Goal: Task Accomplishment & Management: Manage account settings

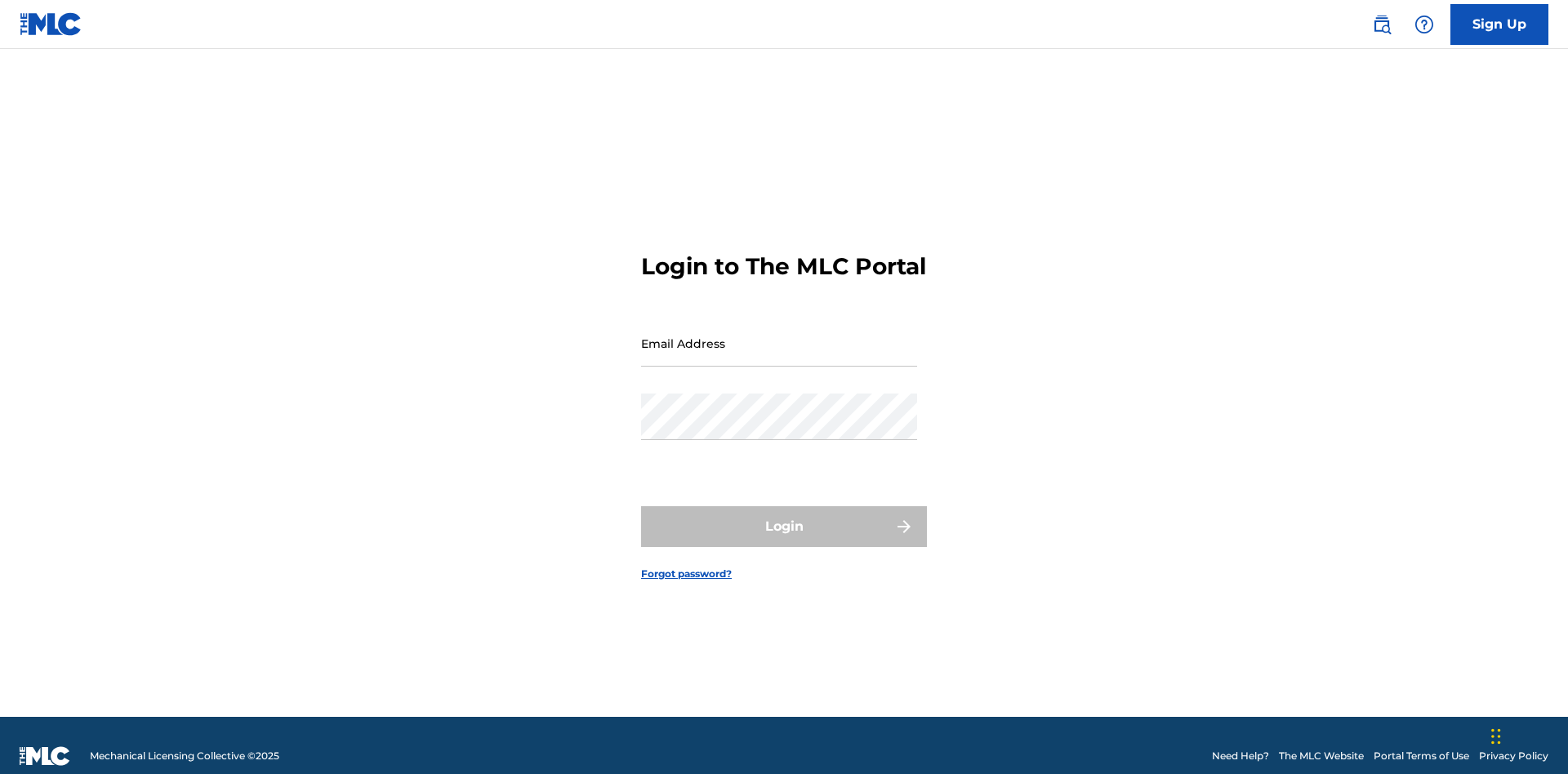
scroll to position [21, 0]
click at [779, 336] on input "Email Address" at bounding box center [779, 342] width 276 height 46
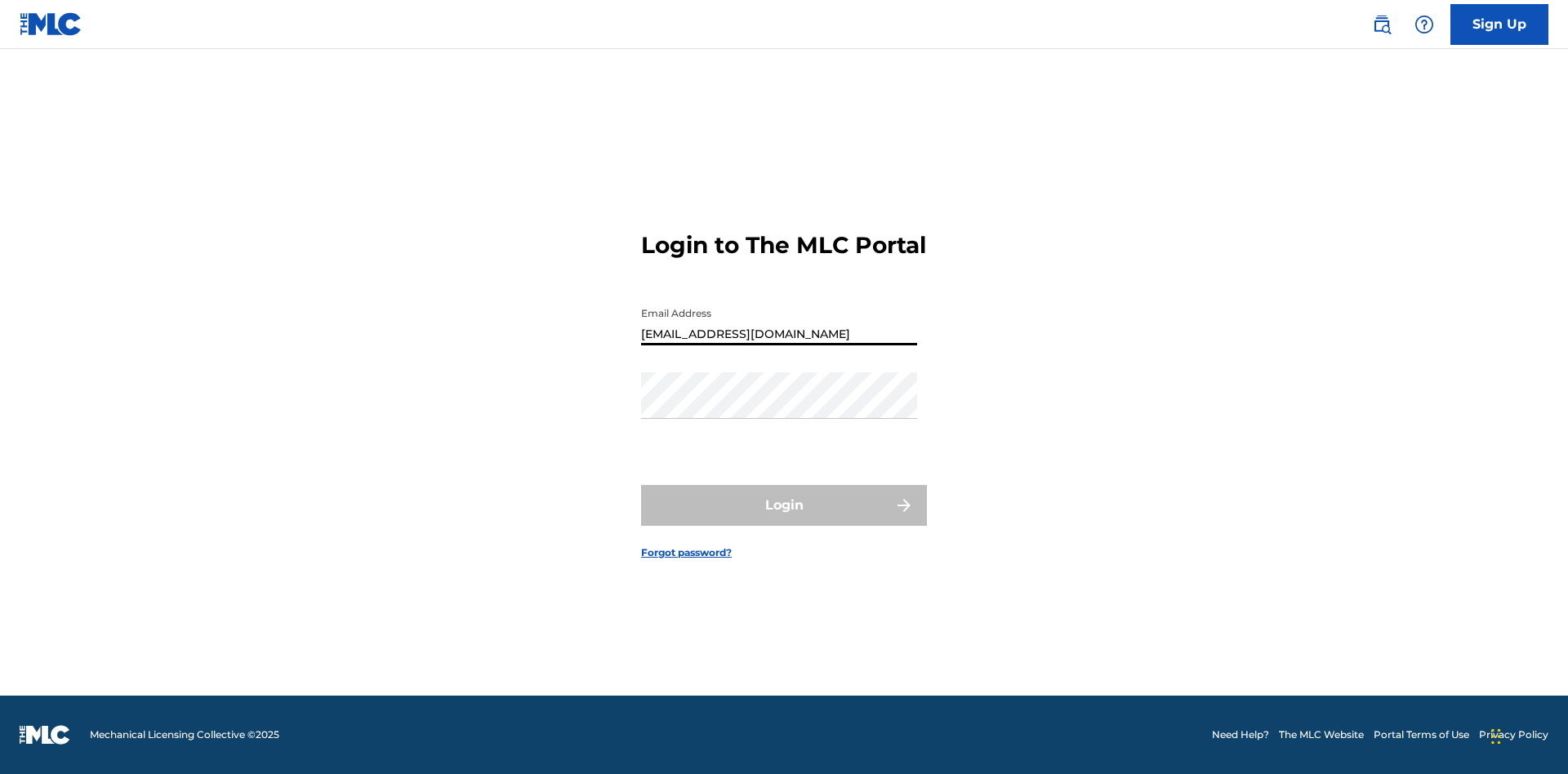
type input "[EMAIL_ADDRESS][DOMAIN_NAME]"
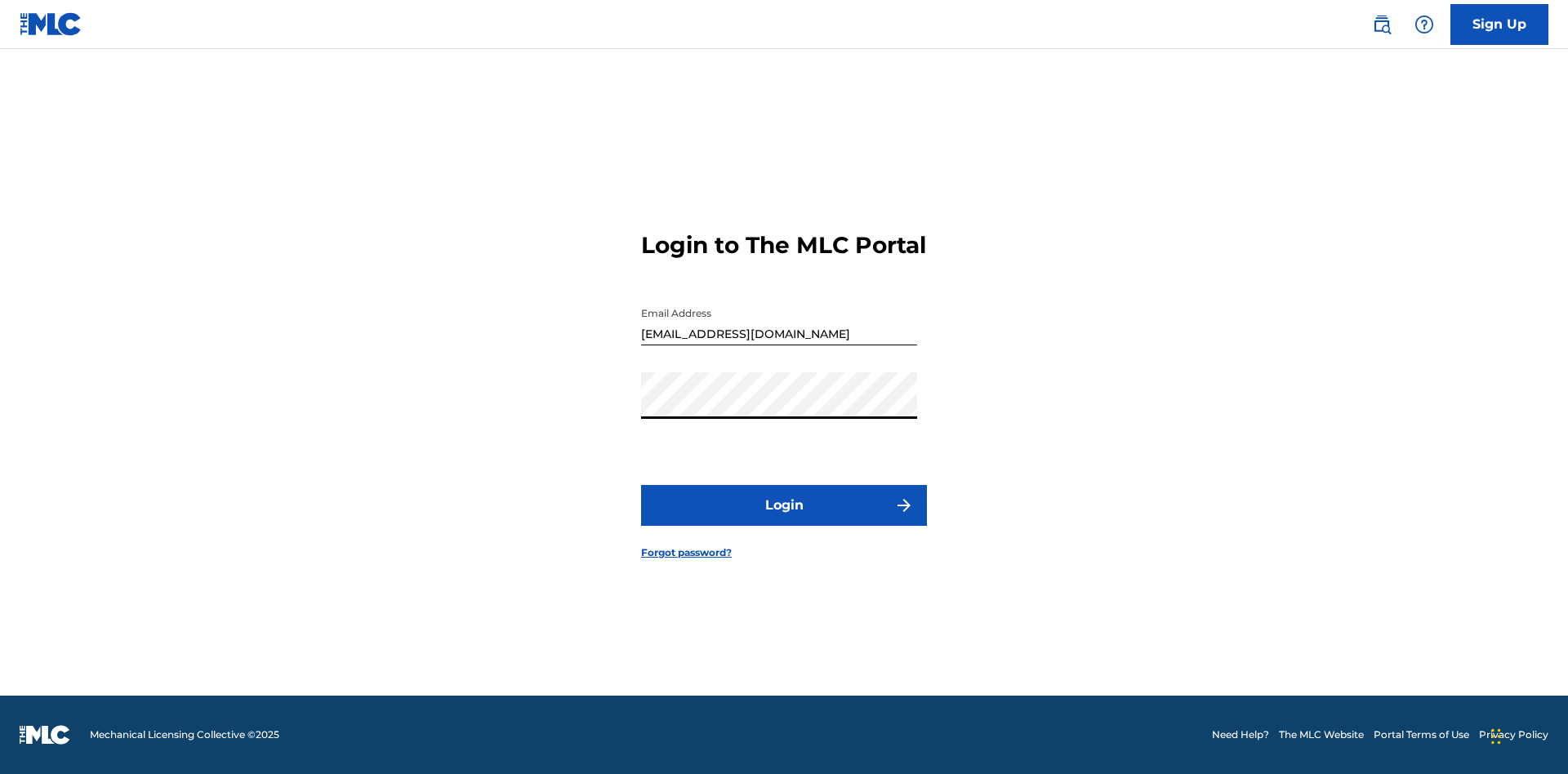
click at [784, 519] on button "Login" at bounding box center [784, 505] width 286 height 41
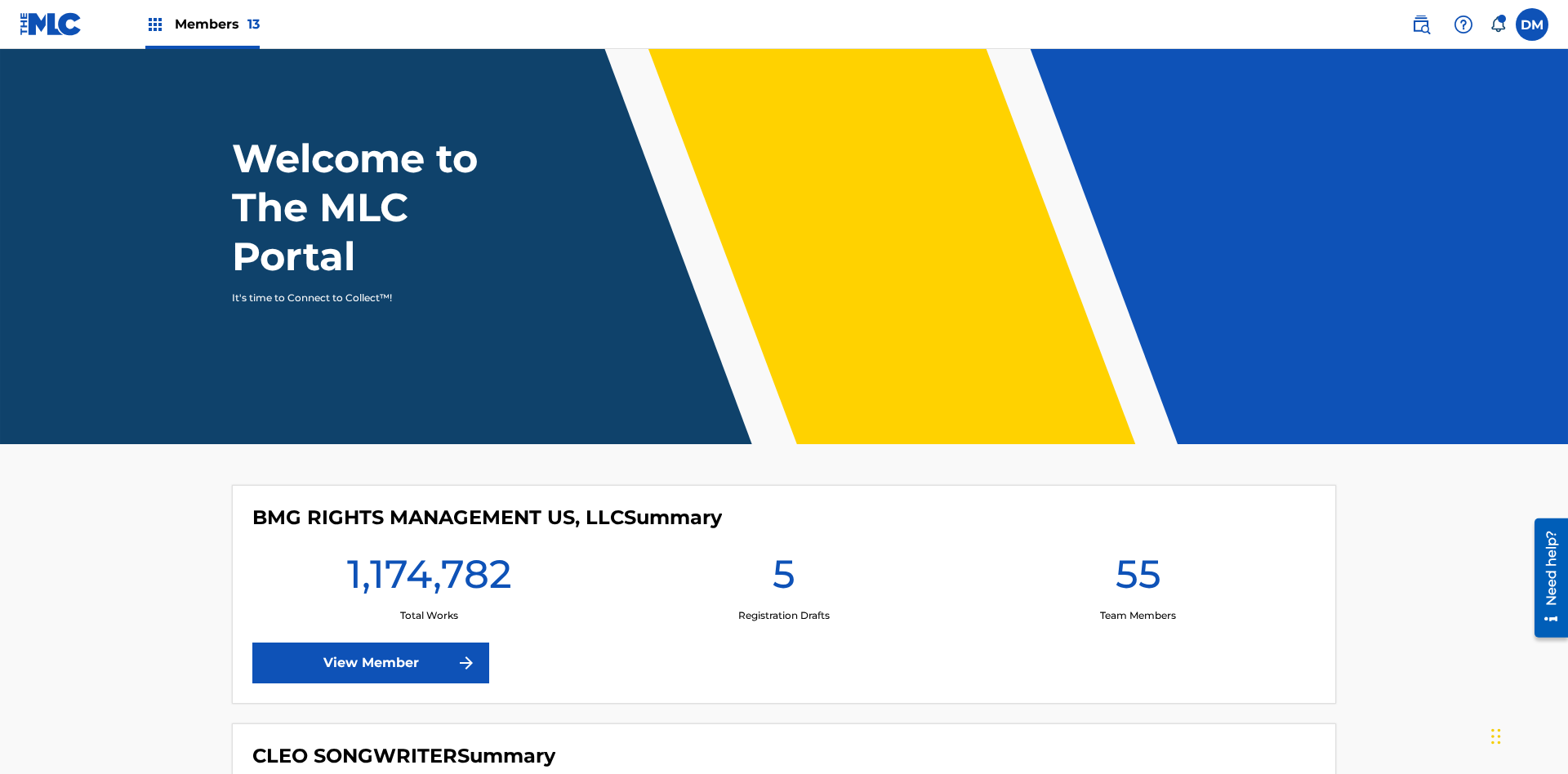
click at [202, 24] on span "Members 13" at bounding box center [217, 24] width 85 height 19
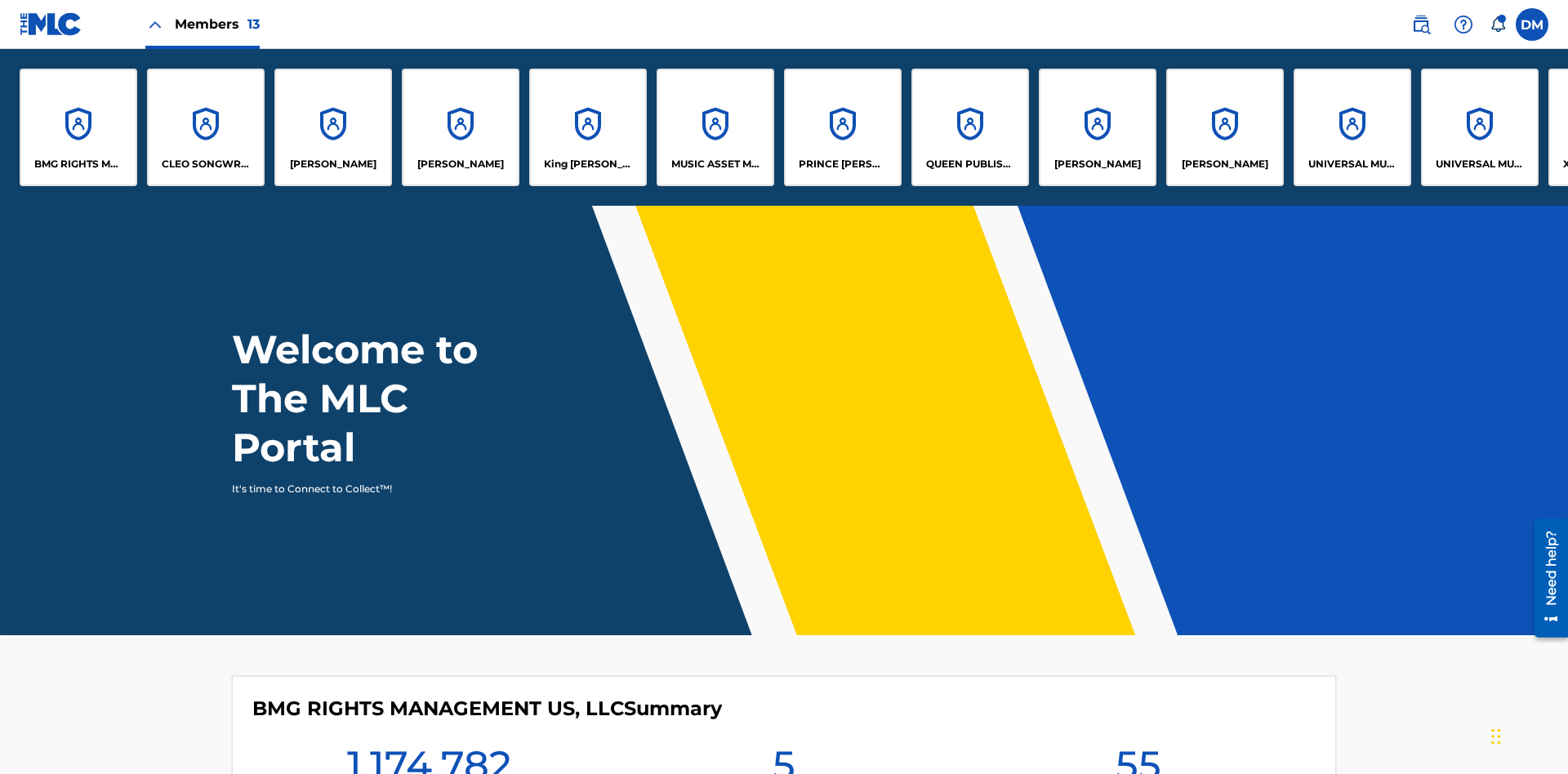
click at [1352, 164] on p "UNIVERSAL MUSIC PUB GROUP" at bounding box center [1353, 163] width 89 height 14
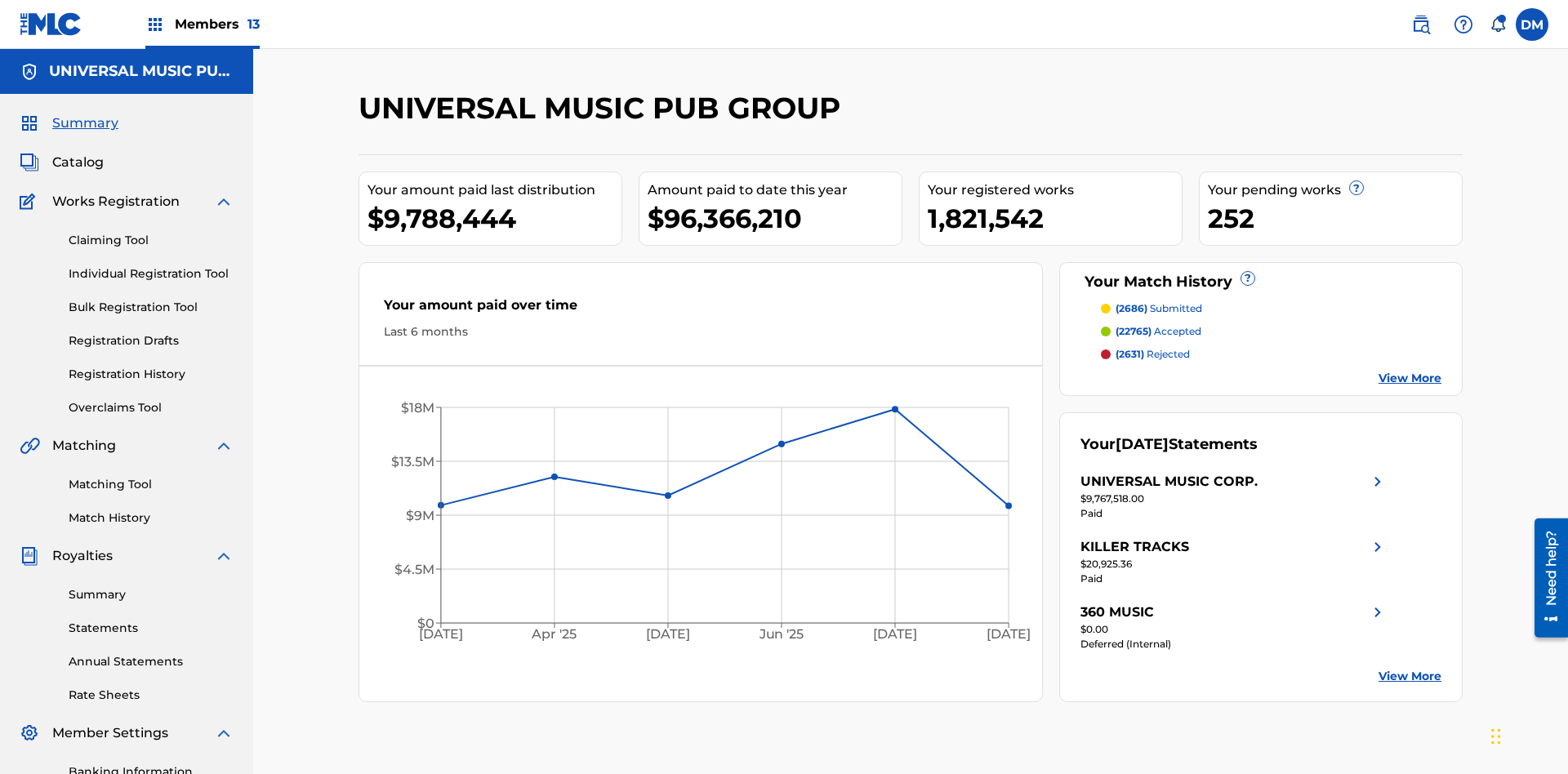
click at [151, 763] on link "Banking Information" at bounding box center [151, 771] width 165 height 17
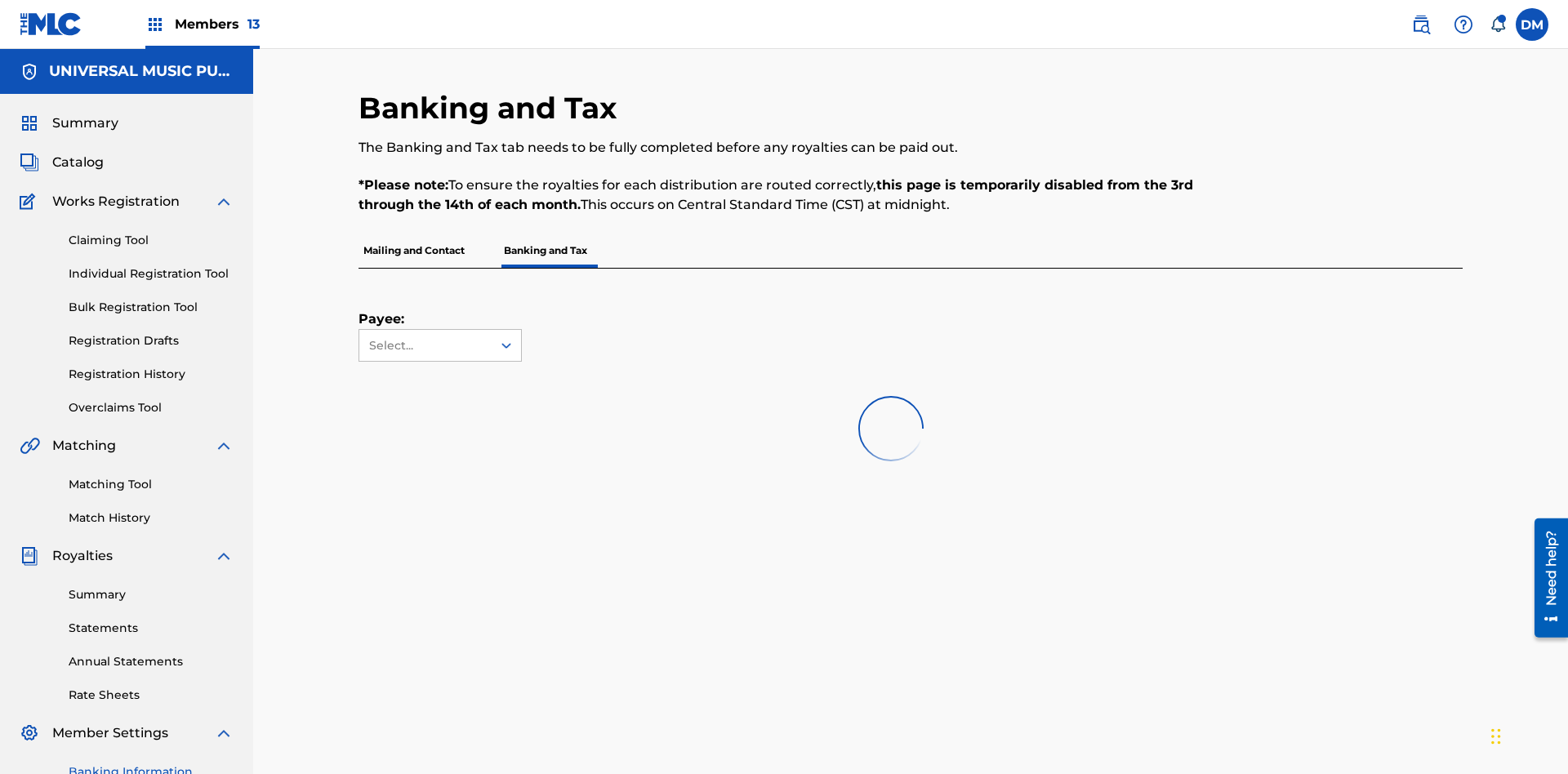
click at [202, 24] on span "Members 13" at bounding box center [217, 24] width 85 height 19
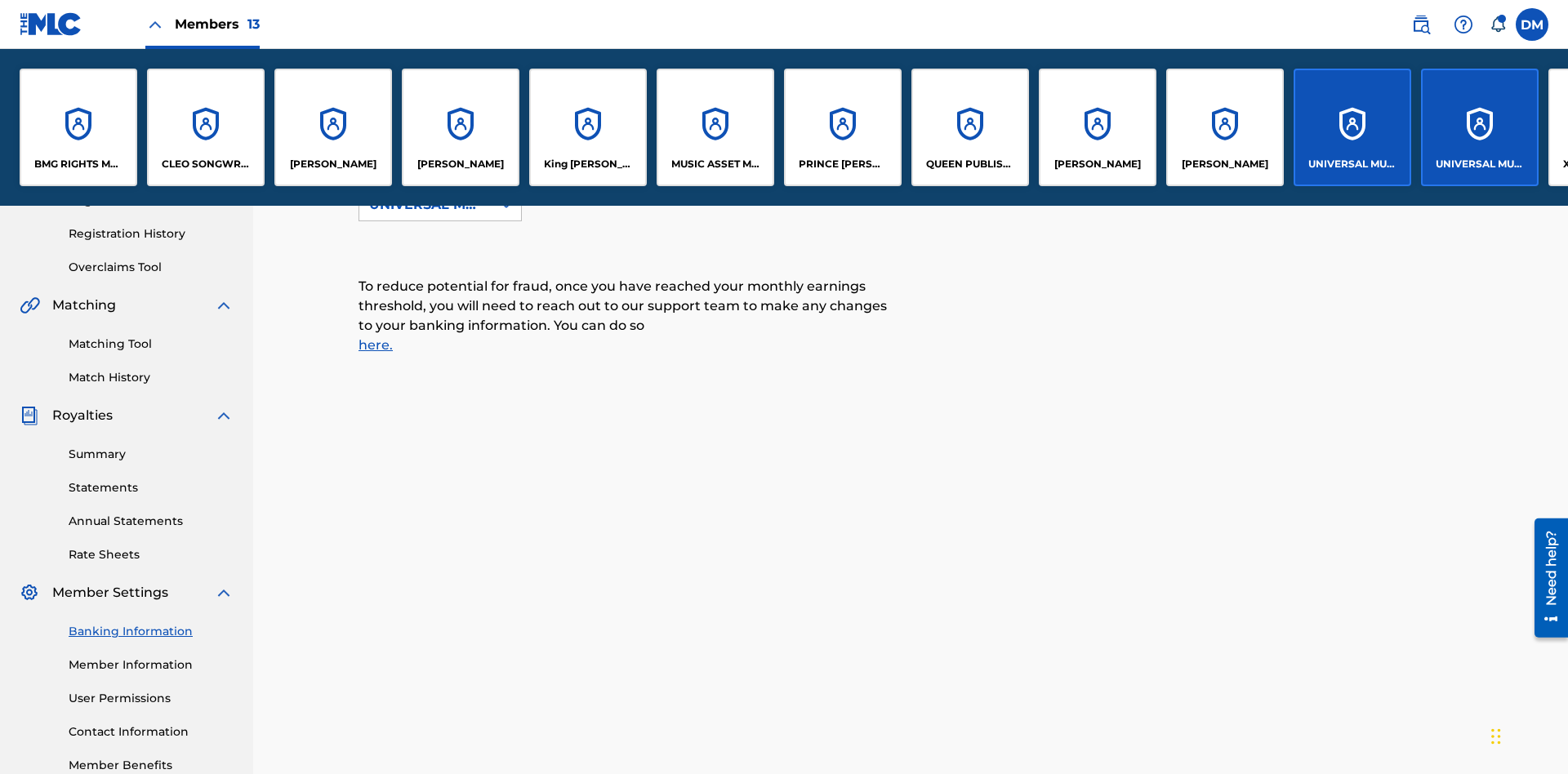
click at [1097, 164] on p "[PERSON_NAME]" at bounding box center [1098, 163] width 87 height 14
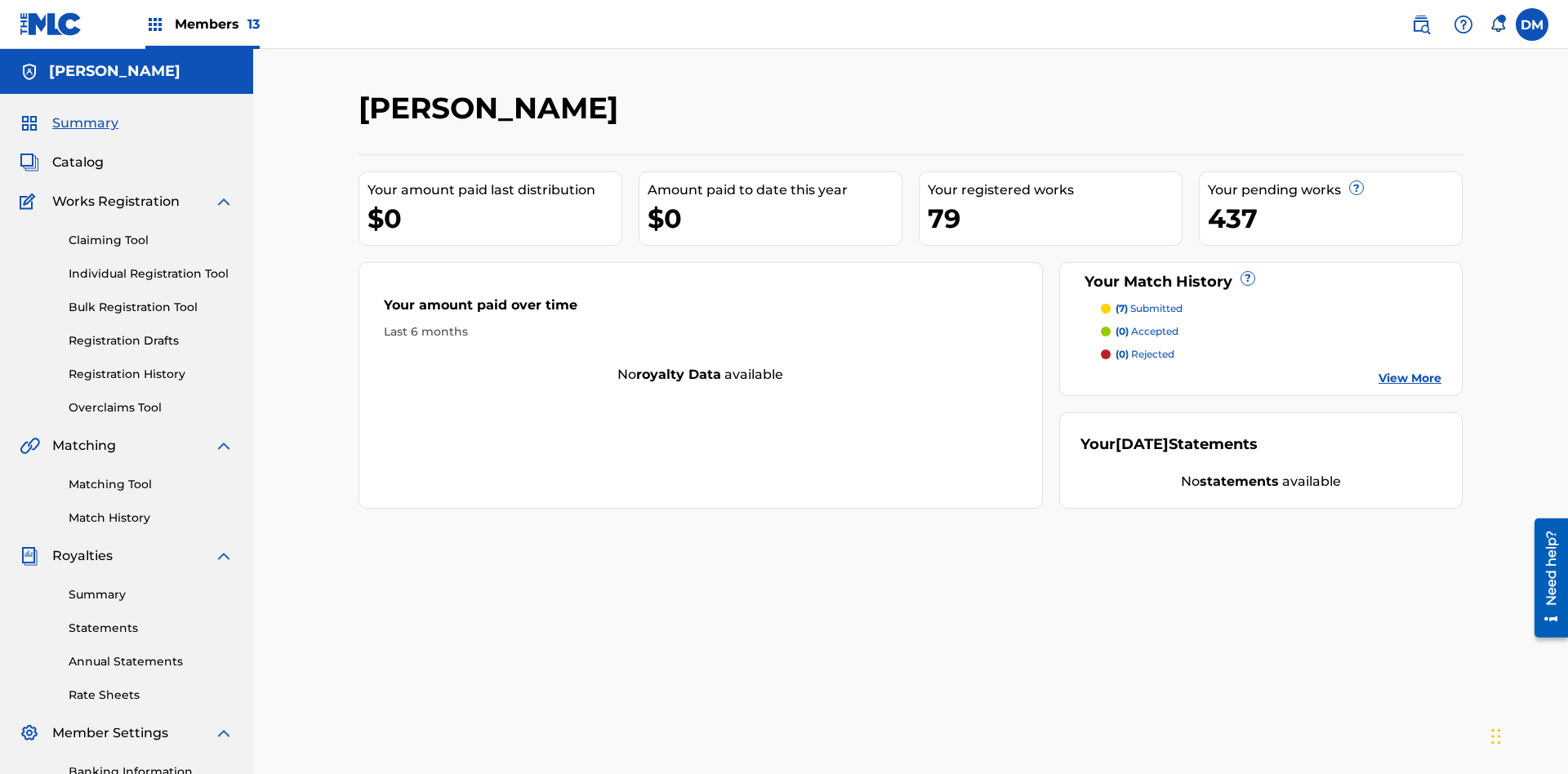
click at [151, 763] on link "Banking Information" at bounding box center [151, 771] width 165 height 17
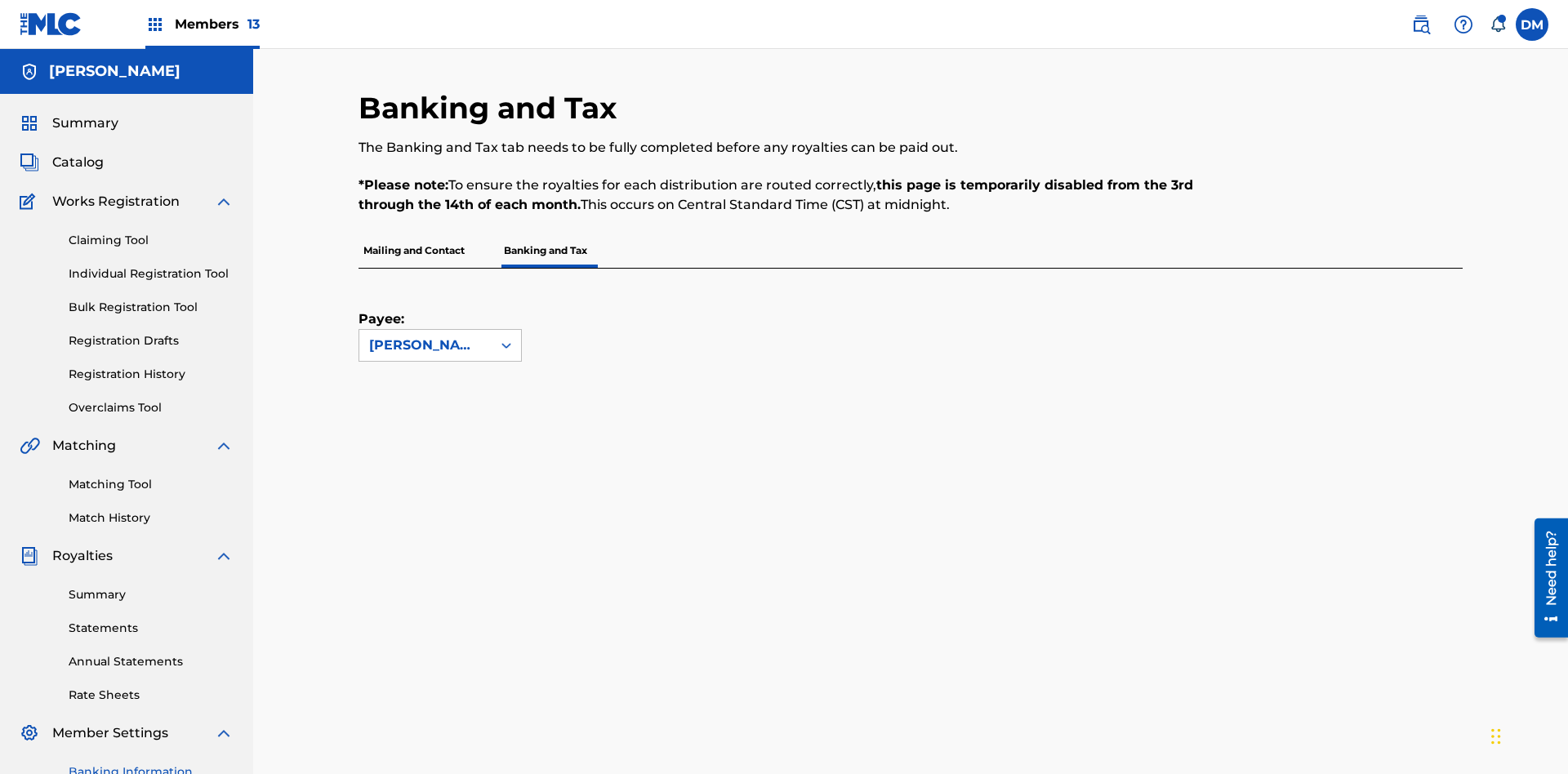
click at [202, 24] on span "Members 13" at bounding box center [217, 24] width 85 height 19
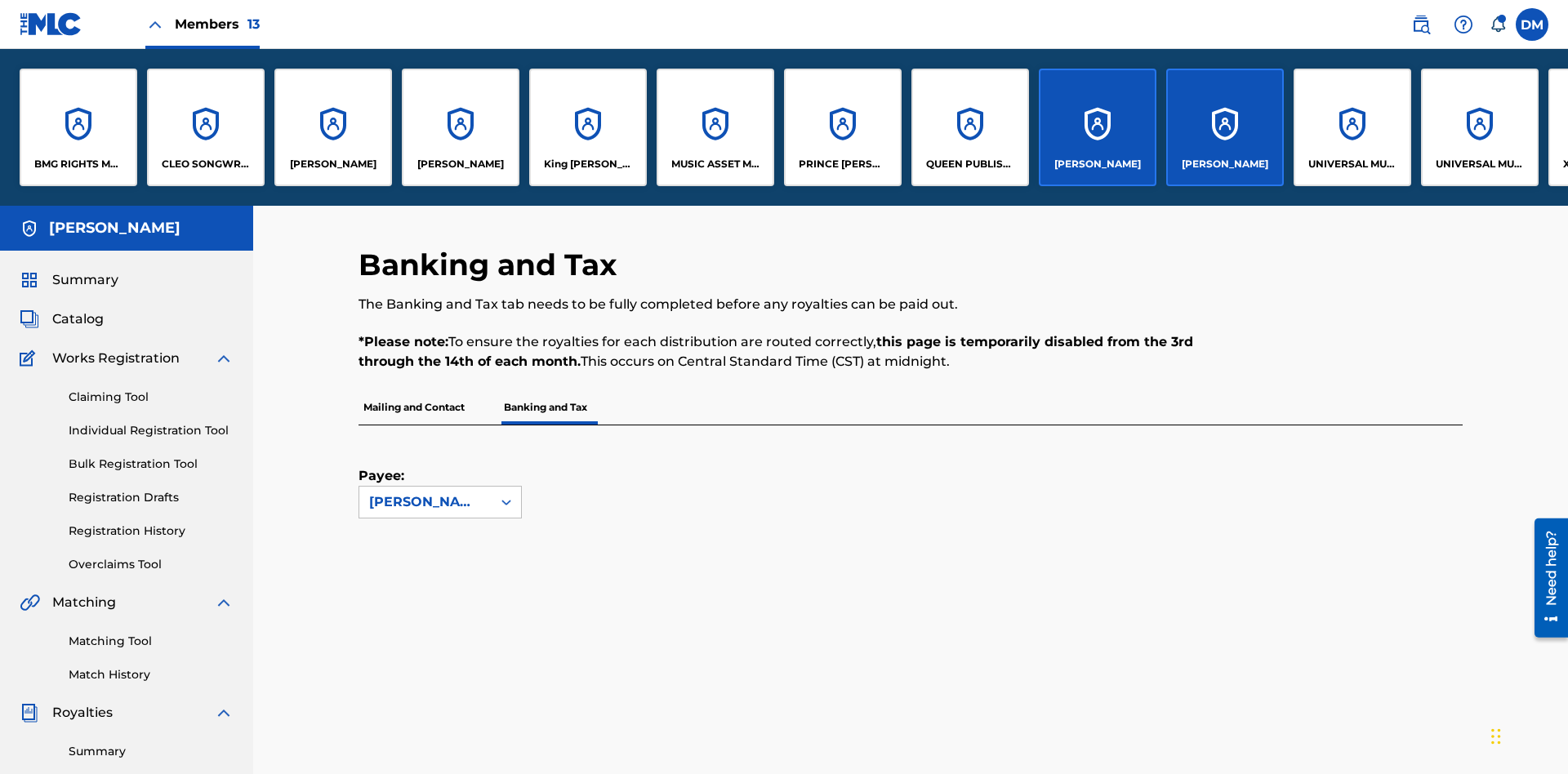
click at [587, 164] on p "King [PERSON_NAME]" at bounding box center [588, 163] width 89 height 14
